Goal: Information Seeking & Learning: Find specific fact

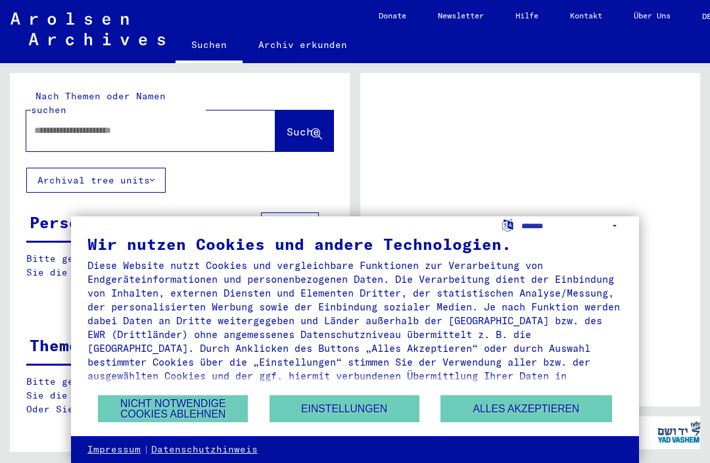
click at [453, 418] on button "Alles akzeptieren" at bounding box center [526, 408] width 171 height 27
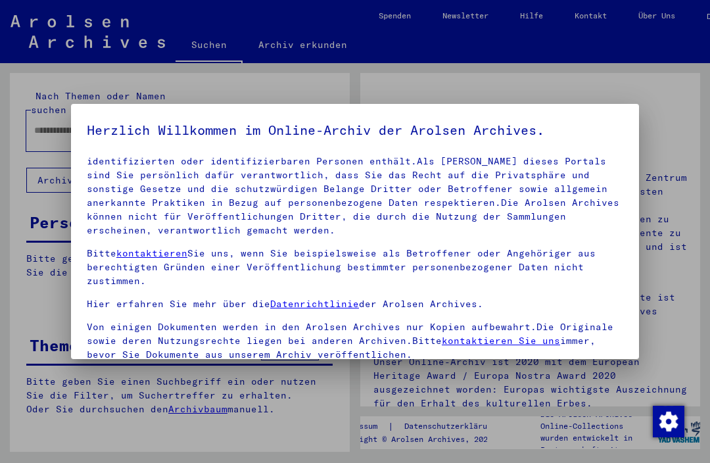
scroll to position [72, 0]
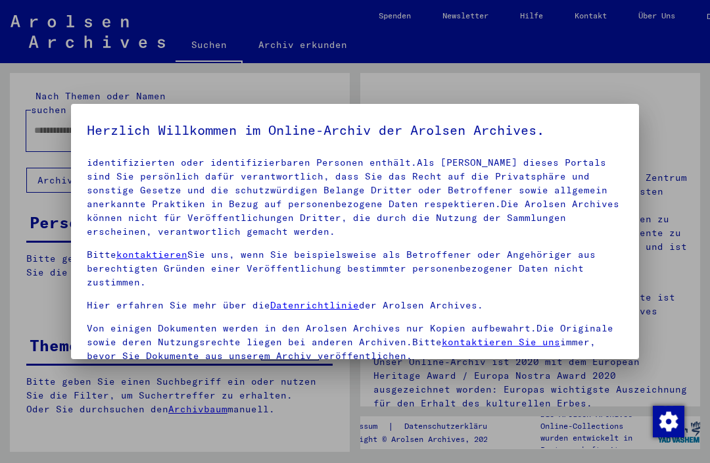
click at [681, 84] on div at bounding box center [355, 231] width 710 height 463
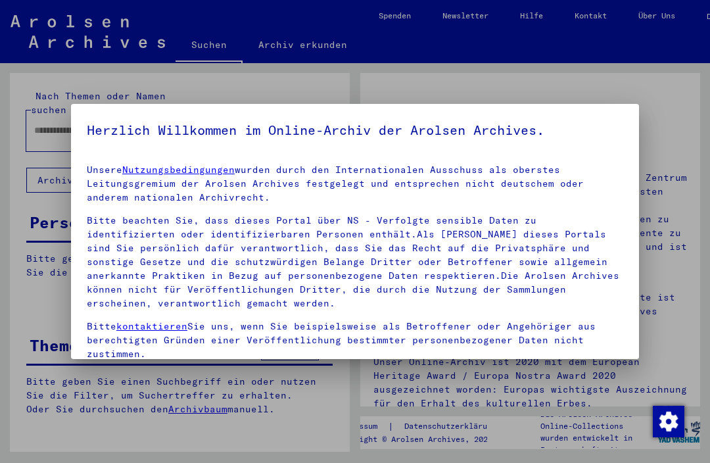
click at [660, 84] on div at bounding box center [355, 231] width 710 height 463
click at [655, 91] on div at bounding box center [355, 231] width 710 height 463
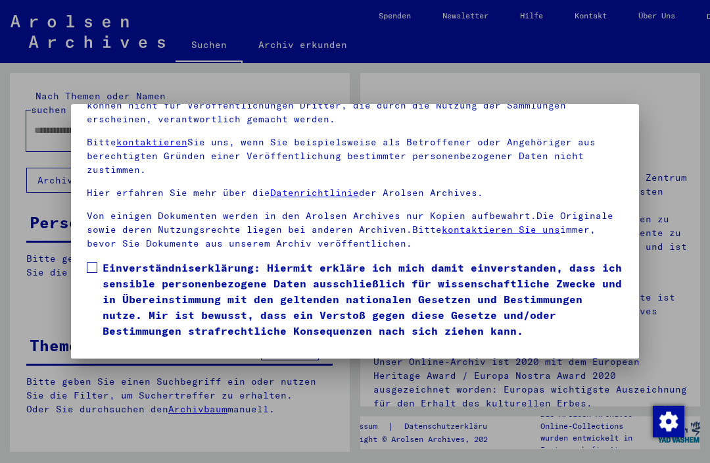
scroll to position [140, 0]
click at [88, 262] on span at bounding box center [92, 267] width 11 height 11
click at [109, 345] on button "Ich stimme zu" at bounding box center [136, 357] width 99 height 25
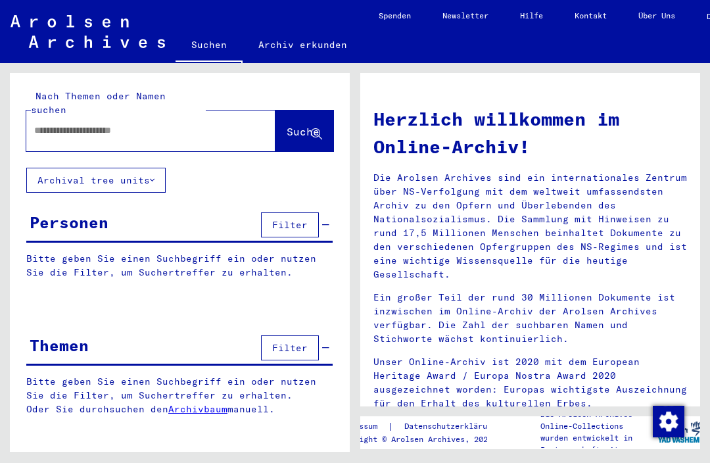
click at [66, 124] on input "text" at bounding box center [135, 131] width 202 height 14
click at [304, 125] on span "Suche" at bounding box center [303, 131] width 33 height 13
click at [311, 129] on icon at bounding box center [316, 134] width 11 height 11
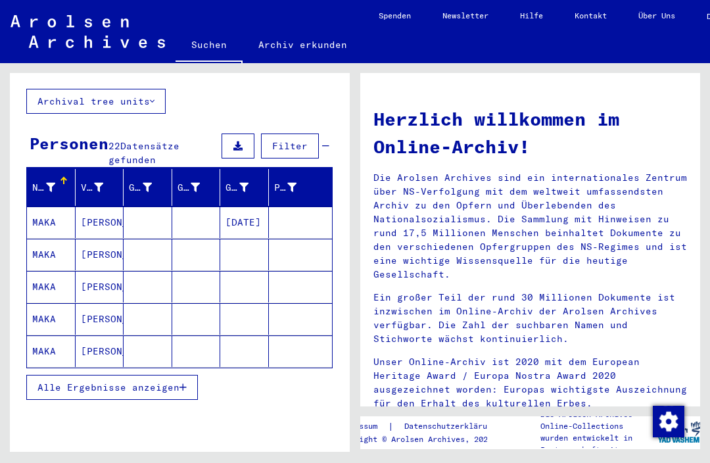
scroll to position [78, 0]
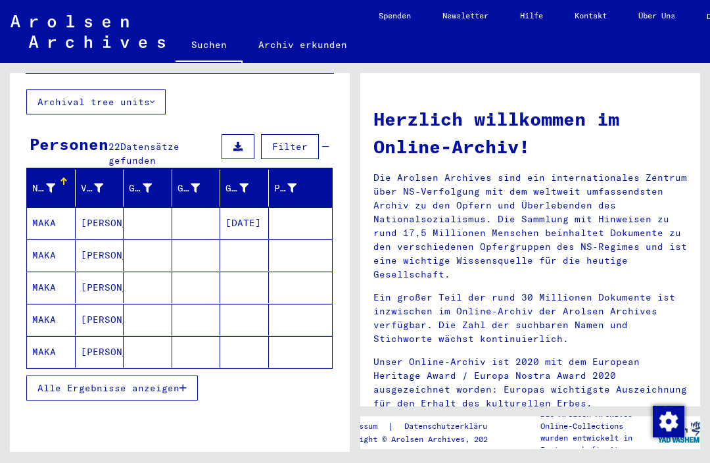
click at [168, 382] on span "Alle Ergebnisse anzeigen" at bounding box center [108, 388] width 142 height 12
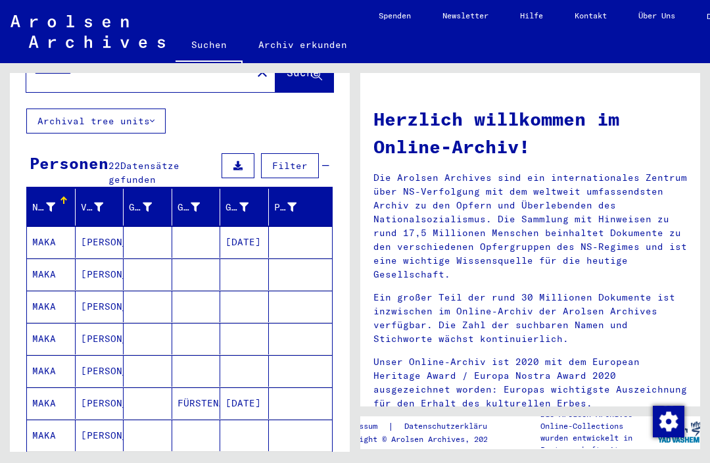
scroll to position [64, 0]
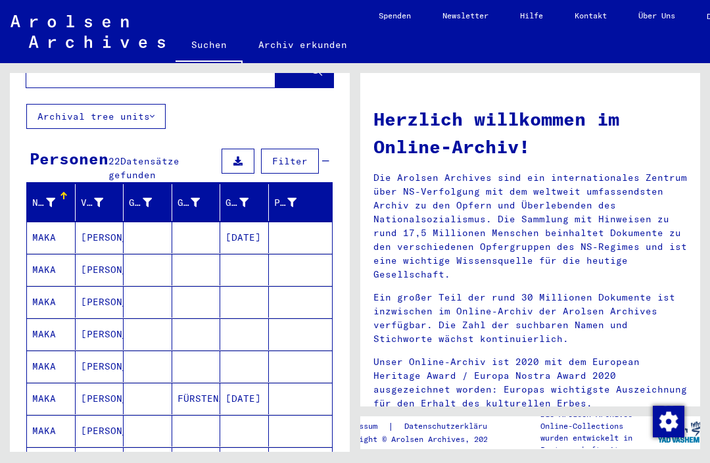
click at [46, 224] on mat-cell "MAKA" at bounding box center [51, 238] width 49 height 32
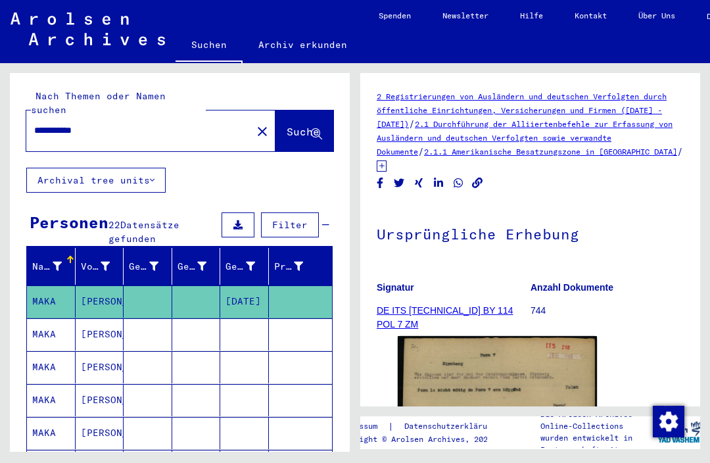
click at [191, 124] on input "**********" at bounding box center [139, 131] width 210 height 14
click at [310, 125] on span "Suche" at bounding box center [303, 131] width 33 height 13
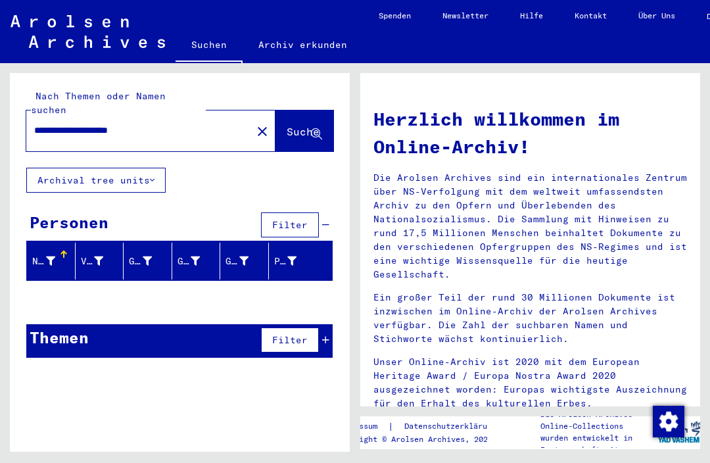
click at [206, 124] on input "**********" at bounding box center [135, 131] width 202 height 14
type input "**********"
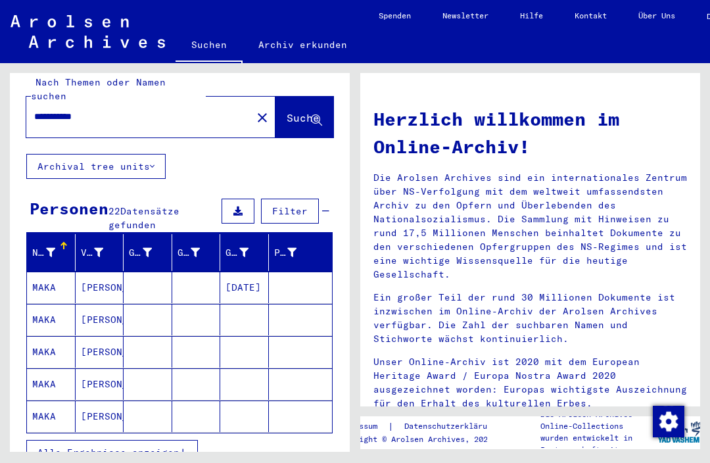
scroll to position [9, 0]
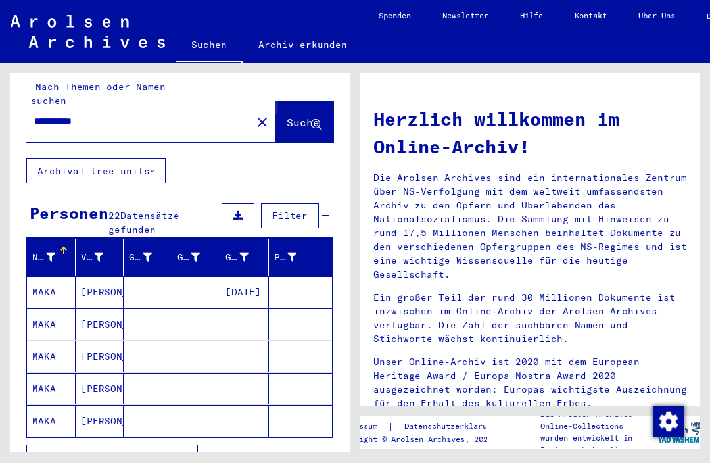
click at [311, 120] on icon at bounding box center [316, 125] width 11 height 11
click at [108, 312] on mat-cell "[PERSON_NAME]" at bounding box center [100, 324] width 49 height 32
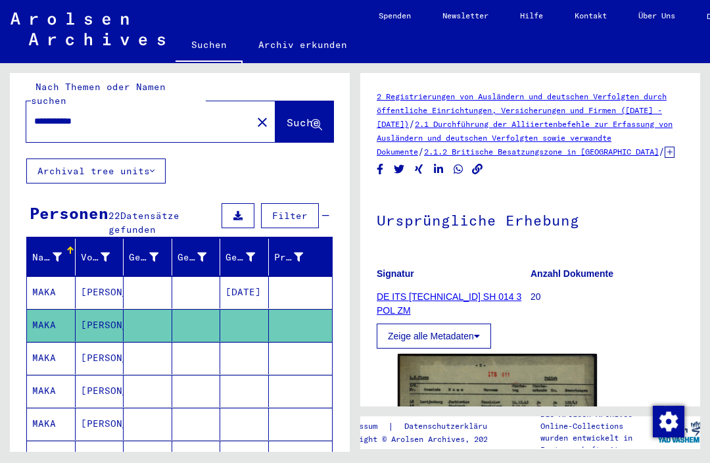
click at [118, 349] on mat-cell "[PERSON_NAME]" at bounding box center [100, 358] width 49 height 32
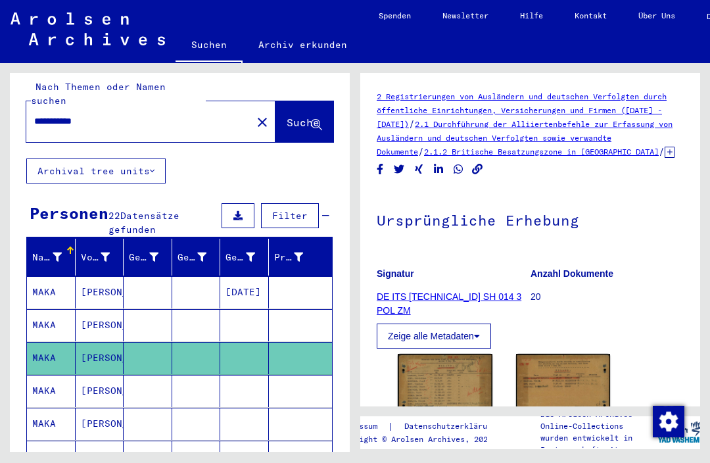
click at [113, 283] on mat-cell "[PERSON_NAME]" at bounding box center [100, 292] width 49 height 32
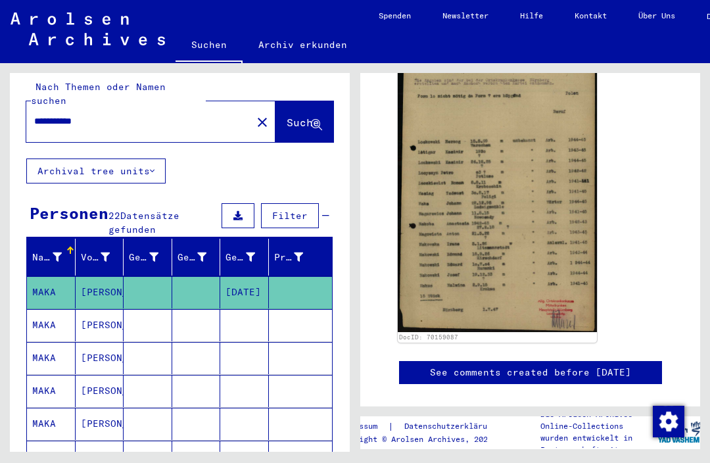
scroll to position [293, 0]
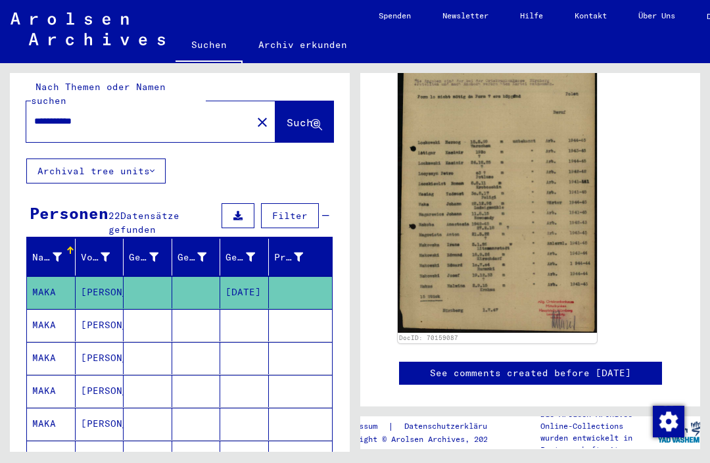
click at [565, 202] on img at bounding box center [497, 188] width 199 height 290
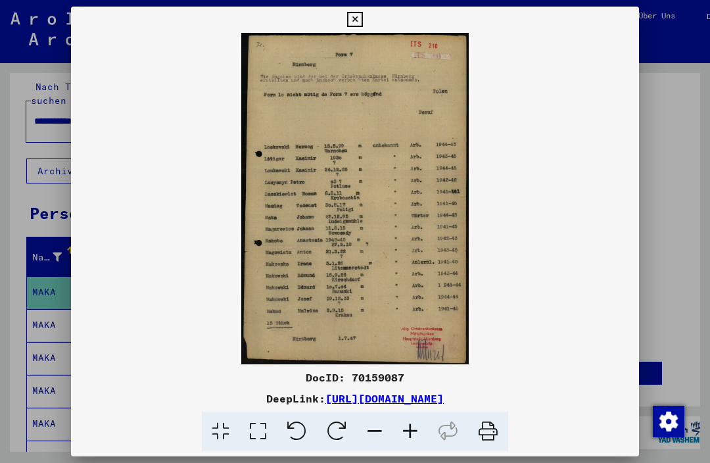
click at [366, 32] on button at bounding box center [354, 20] width 23 height 26
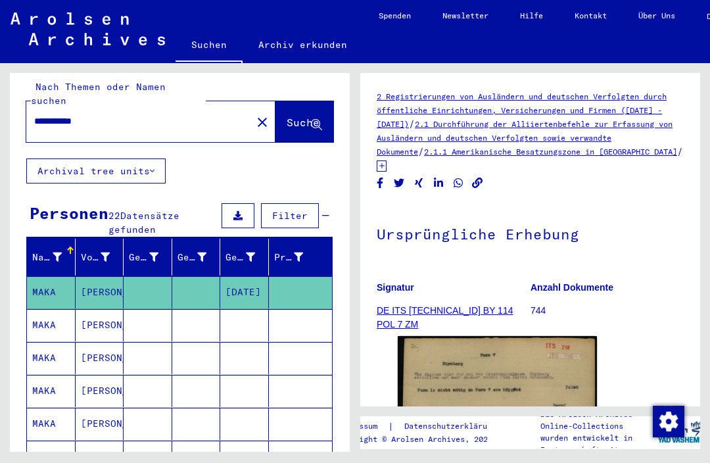
scroll to position [0, 0]
click at [550, 123] on link "2.1 Durchführung der Alliiertenbefehle zur Erfassung von Ausländern und deutsch…" at bounding box center [525, 137] width 296 height 37
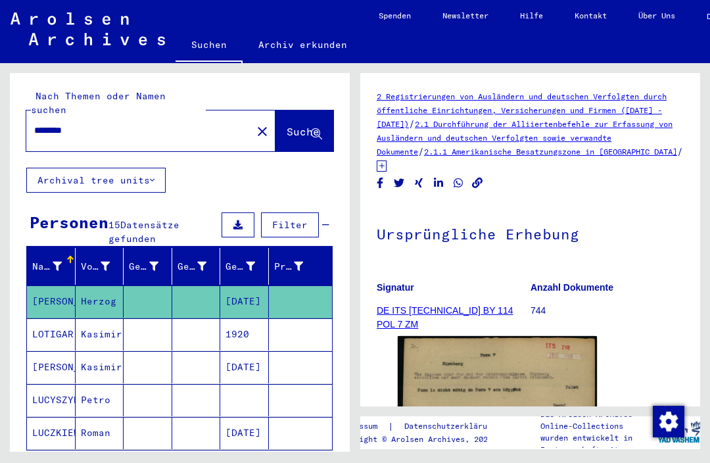
click at [203, 124] on input "********" at bounding box center [139, 131] width 210 height 14
click at [255, 124] on mat-icon "close" at bounding box center [263, 132] width 16 height 16
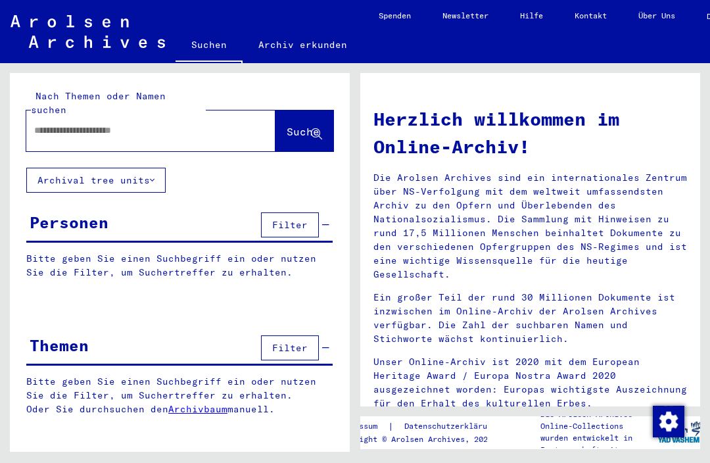
click at [201, 124] on input "text" at bounding box center [135, 131] width 202 height 14
type input "**********"
click at [316, 110] on button "Suche" at bounding box center [305, 130] width 58 height 41
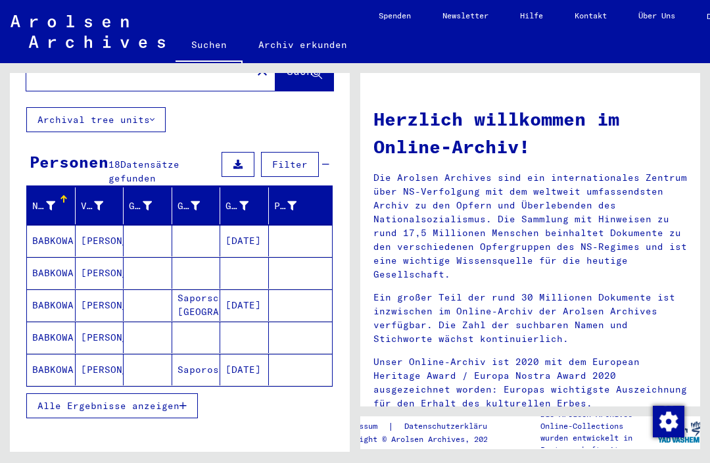
scroll to position [66, 0]
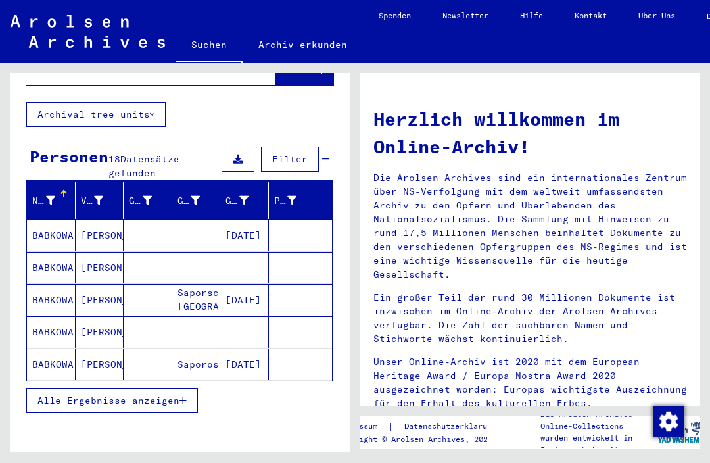
click at [91, 223] on mat-cell "[PERSON_NAME]" at bounding box center [100, 236] width 49 height 32
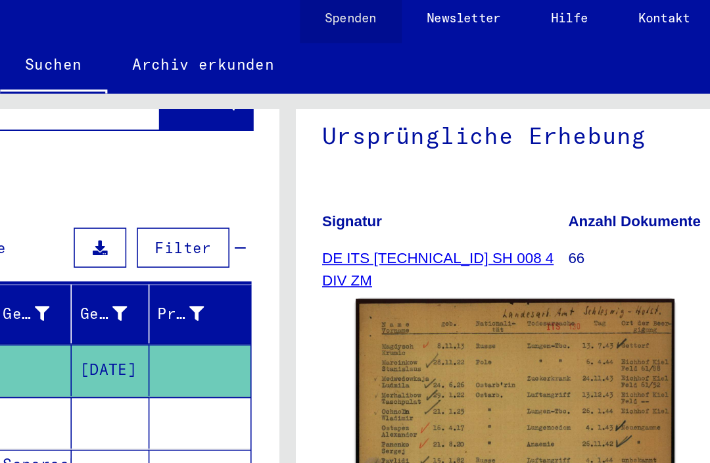
scroll to position [3, 10]
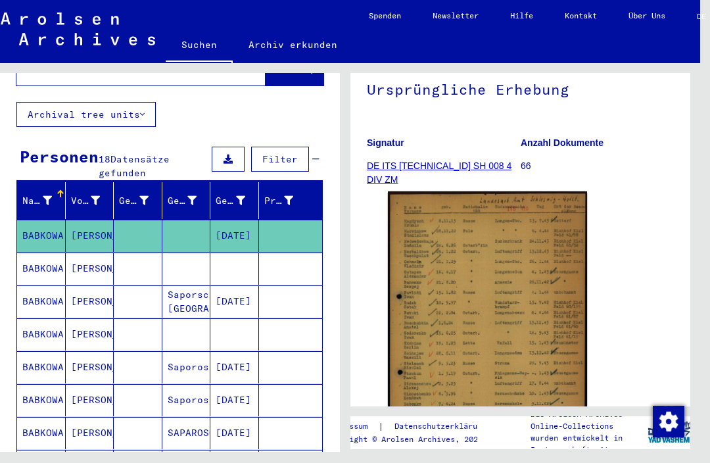
click at [114, 102] on button "Archival tree units" at bounding box center [85, 114] width 139 height 25
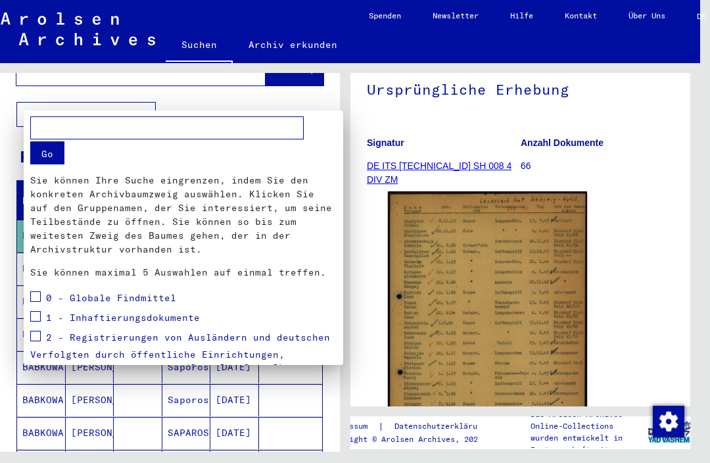
click at [364, 111] on div at bounding box center [355, 231] width 710 height 463
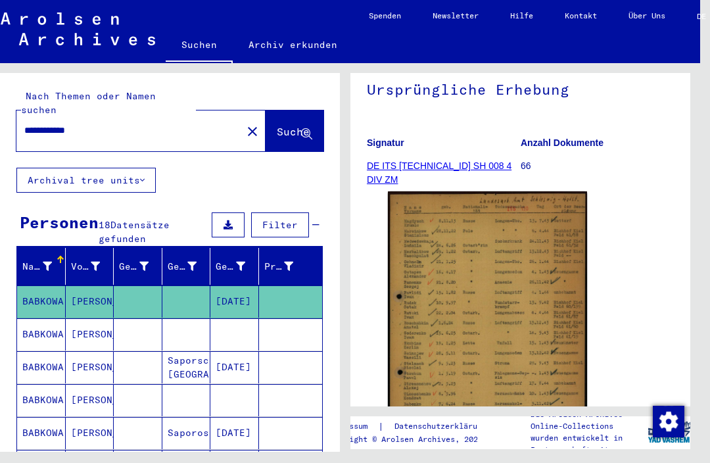
scroll to position [0, 0]
click at [245, 124] on mat-icon "close" at bounding box center [253, 132] width 16 height 16
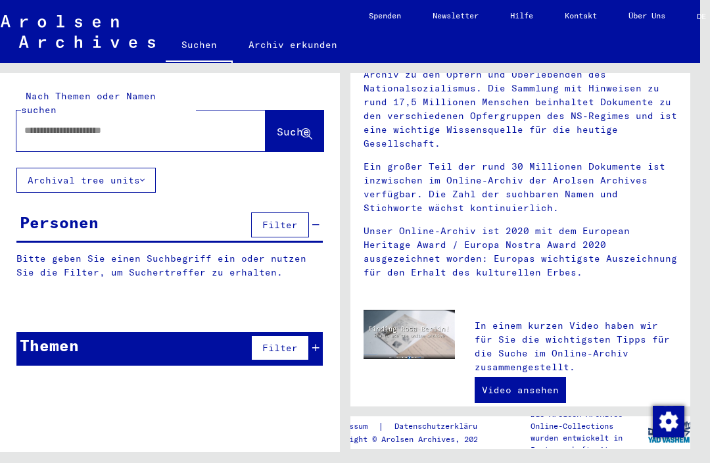
click at [202, 124] on input "text" at bounding box center [125, 131] width 202 height 14
type input "**********"
click at [287, 125] on span "Suche" at bounding box center [293, 131] width 33 height 13
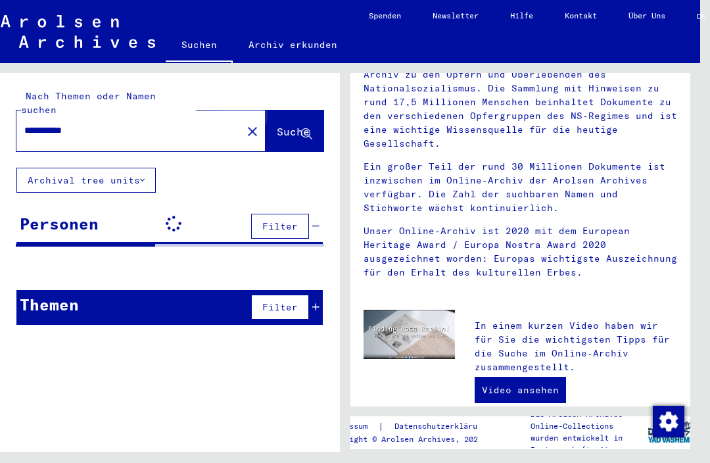
click at [293, 125] on span "Suche" at bounding box center [293, 131] width 33 height 13
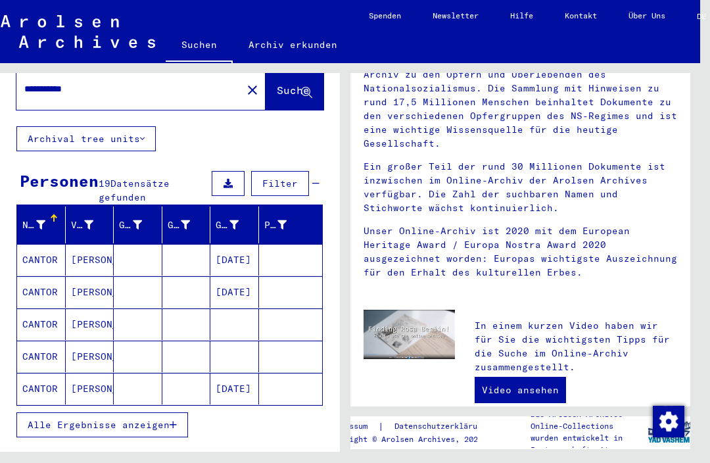
scroll to position [47, 0]
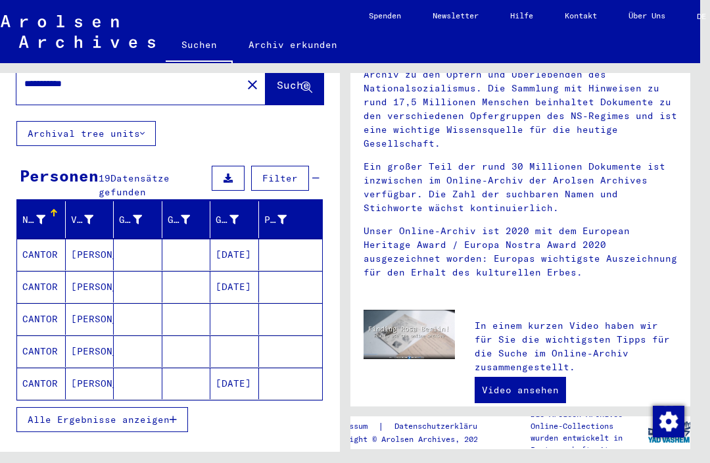
click at [95, 239] on mat-cell "[PERSON_NAME]" at bounding box center [90, 255] width 49 height 32
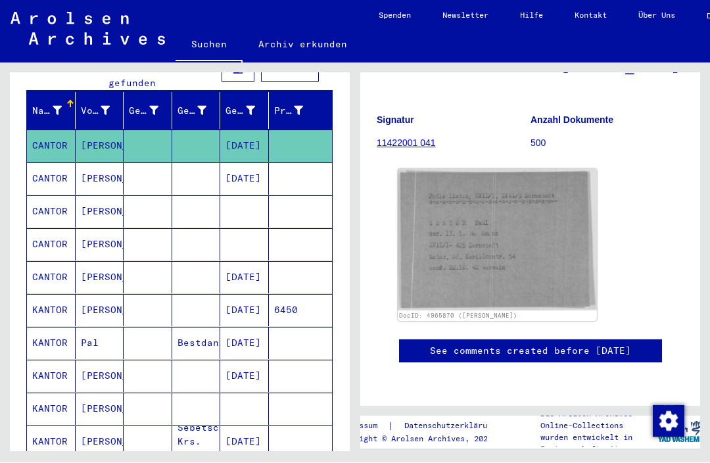
scroll to position [156, 0]
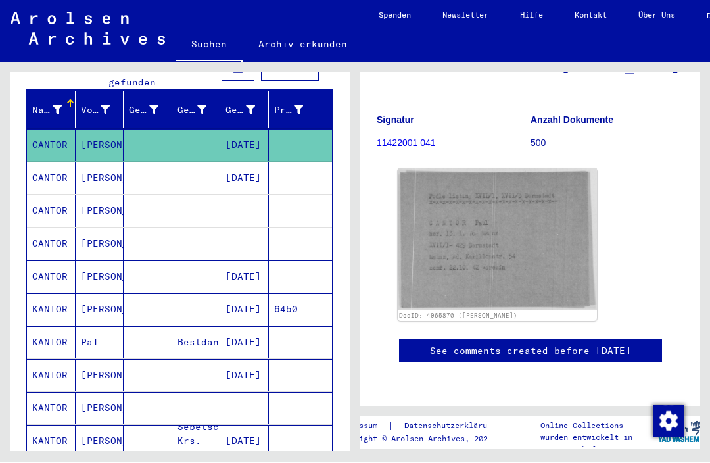
click at [148, 294] on mat-cell at bounding box center [148, 310] width 49 height 32
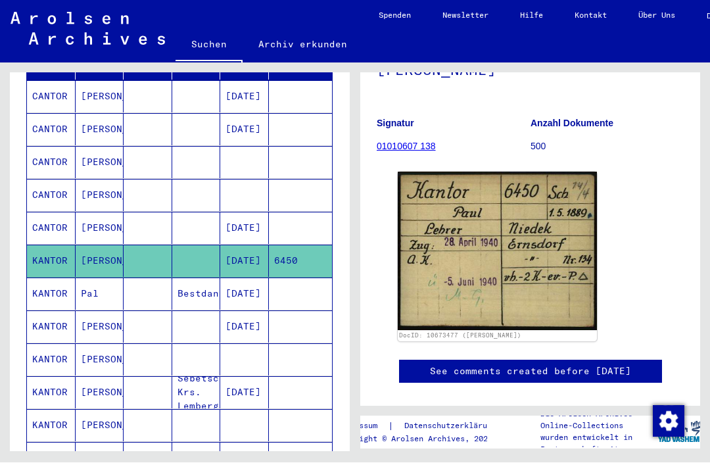
scroll to position [206, 0]
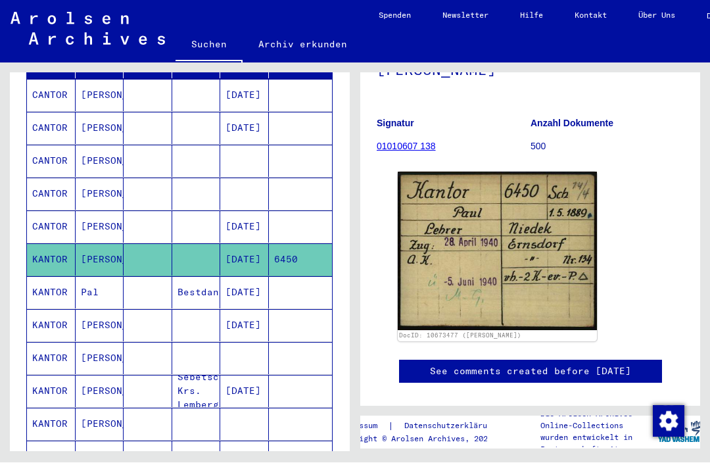
click at [111, 310] on mat-cell "[PERSON_NAME]" at bounding box center [100, 326] width 49 height 32
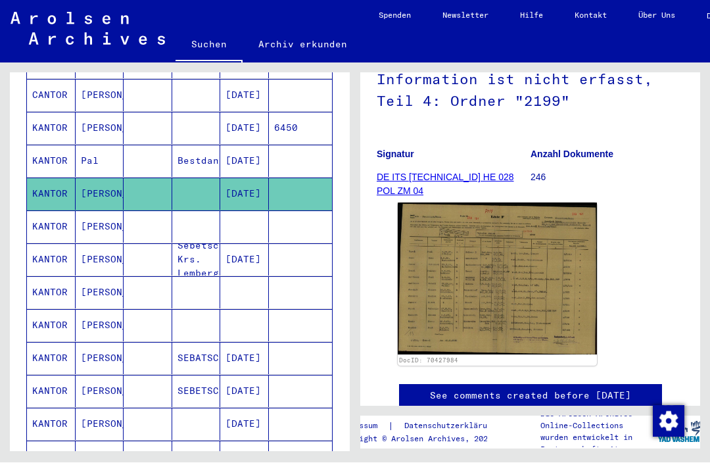
scroll to position [369, 0]
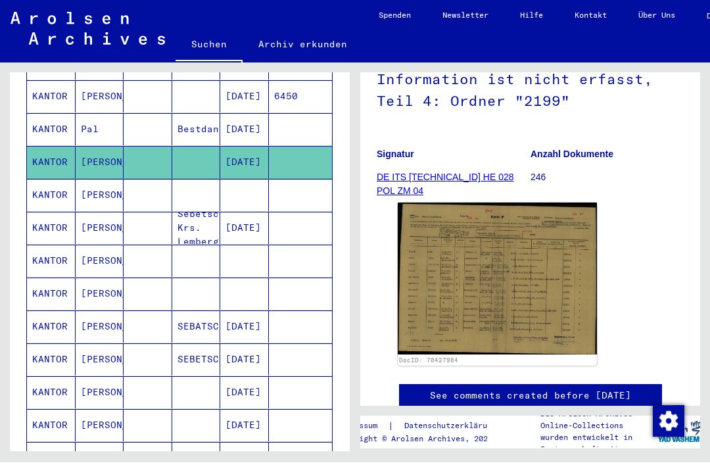
click at [109, 180] on mat-cell "[PERSON_NAME]" at bounding box center [100, 196] width 49 height 32
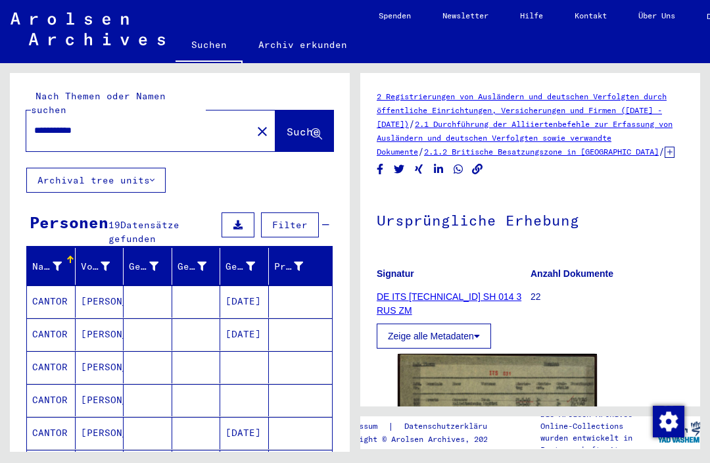
click at [255, 124] on mat-icon "close" at bounding box center [263, 132] width 16 height 16
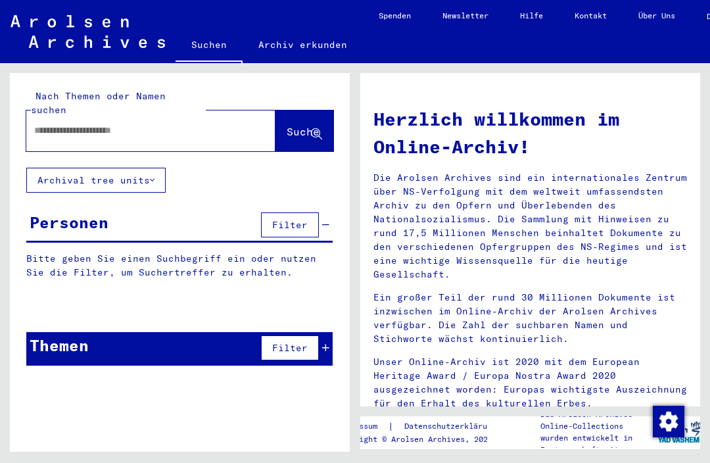
click at [218, 110] on div at bounding box center [150, 130] width 249 height 41
click at [210, 124] on input "text" at bounding box center [135, 131] width 202 height 14
type input "**********"
click at [295, 125] on span "Suche" at bounding box center [303, 131] width 33 height 13
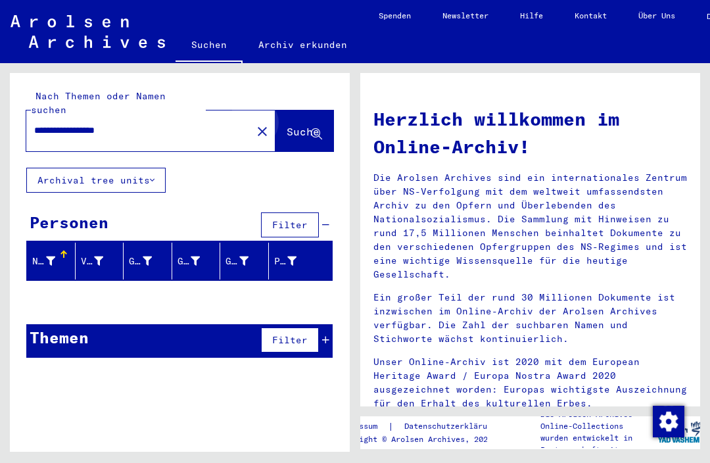
click at [301, 125] on span "Suche" at bounding box center [303, 131] width 33 height 13
click at [299, 125] on span "Suche" at bounding box center [303, 131] width 33 height 13
click at [314, 129] on icon at bounding box center [316, 134] width 11 height 11
click at [249, 118] on button "close" at bounding box center [262, 131] width 26 height 26
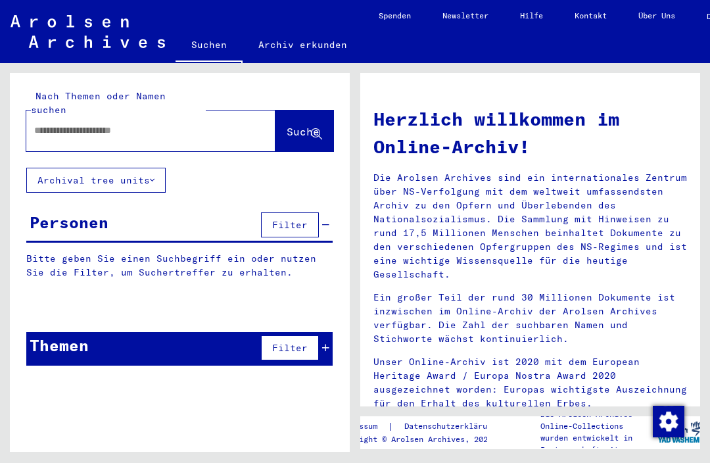
click at [227, 127] on div at bounding box center [150, 130] width 249 height 41
click at [214, 124] on input "text" at bounding box center [135, 131] width 202 height 14
click at [301, 110] on button "Suche" at bounding box center [305, 130] width 58 height 41
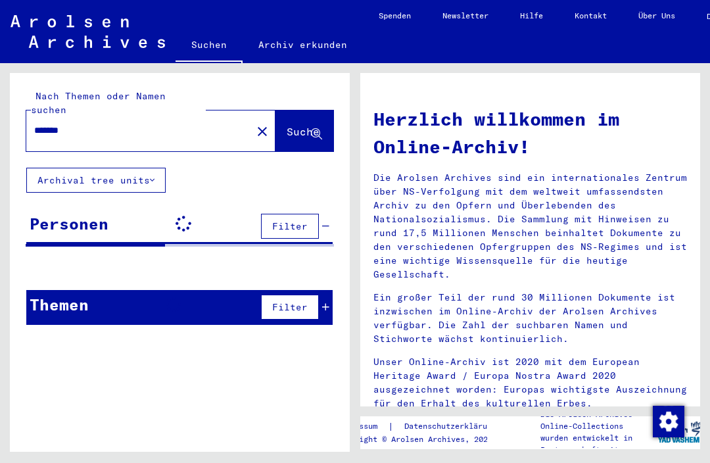
click at [176, 116] on div "*******" at bounding box center [131, 131] width 210 height 30
click at [180, 124] on input "*******" at bounding box center [135, 131] width 202 height 14
type input "**********"
click at [316, 129] on icon at bounding box center [316, 134] width 11 height 11
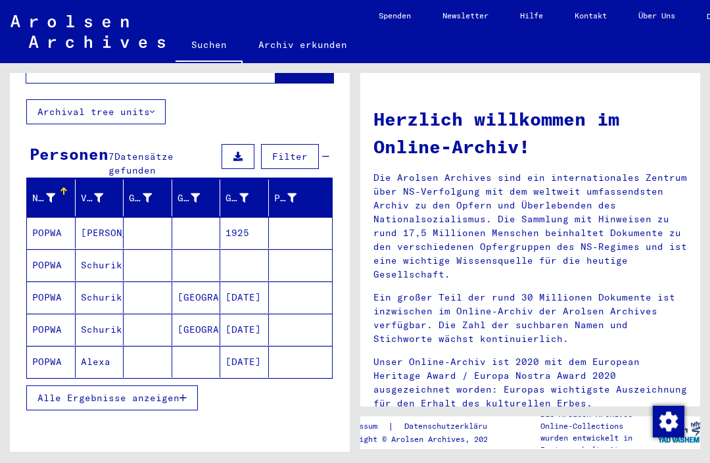
scroll to position [68, 0]
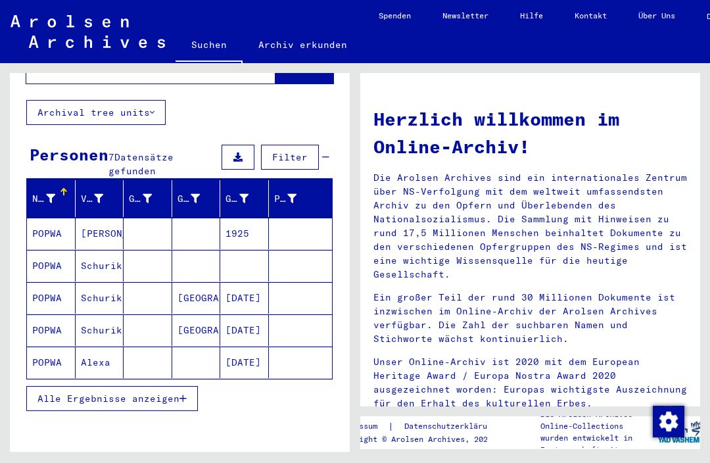
click at [119, 283] on mat-cell "Schurik" at bounding box center [100, 298] width 49 height 32
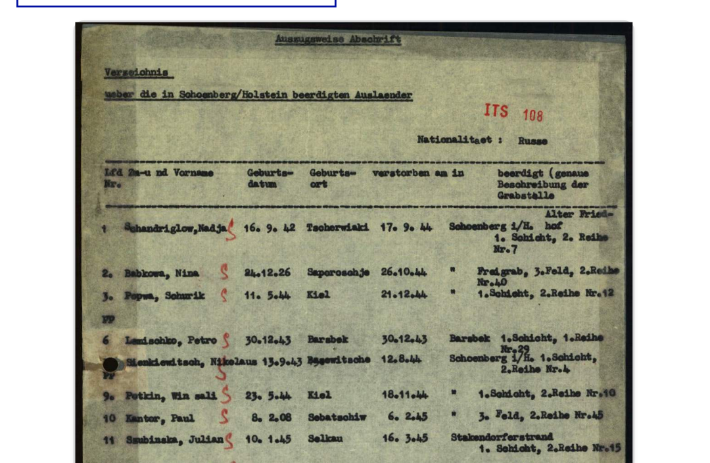
scroll to position [262, 0]
